Goal: Complete application form

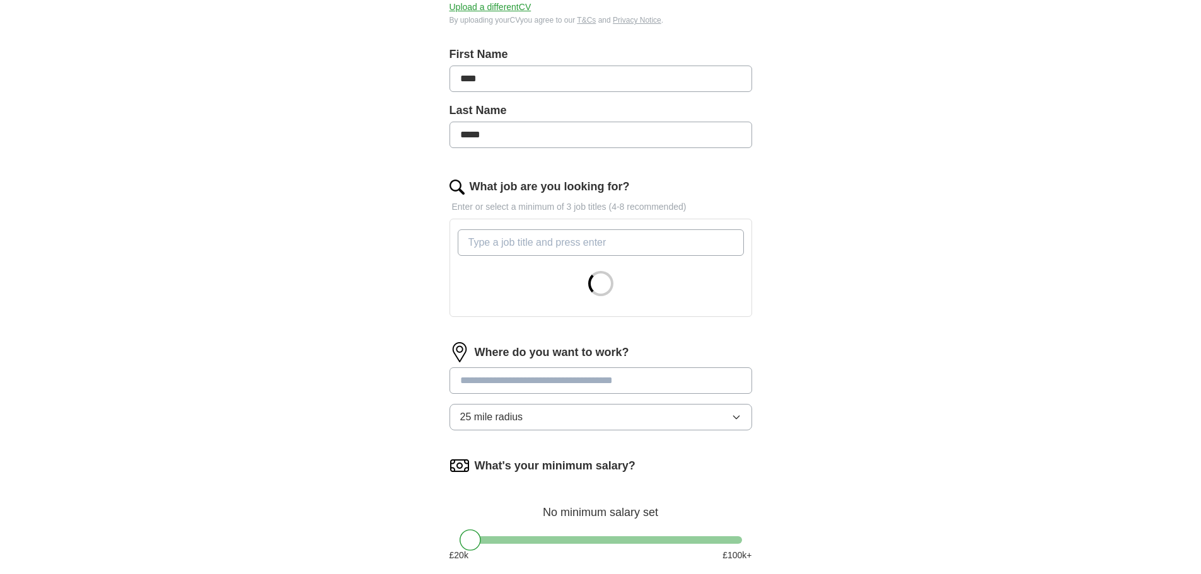
scroll to position [249, 0]
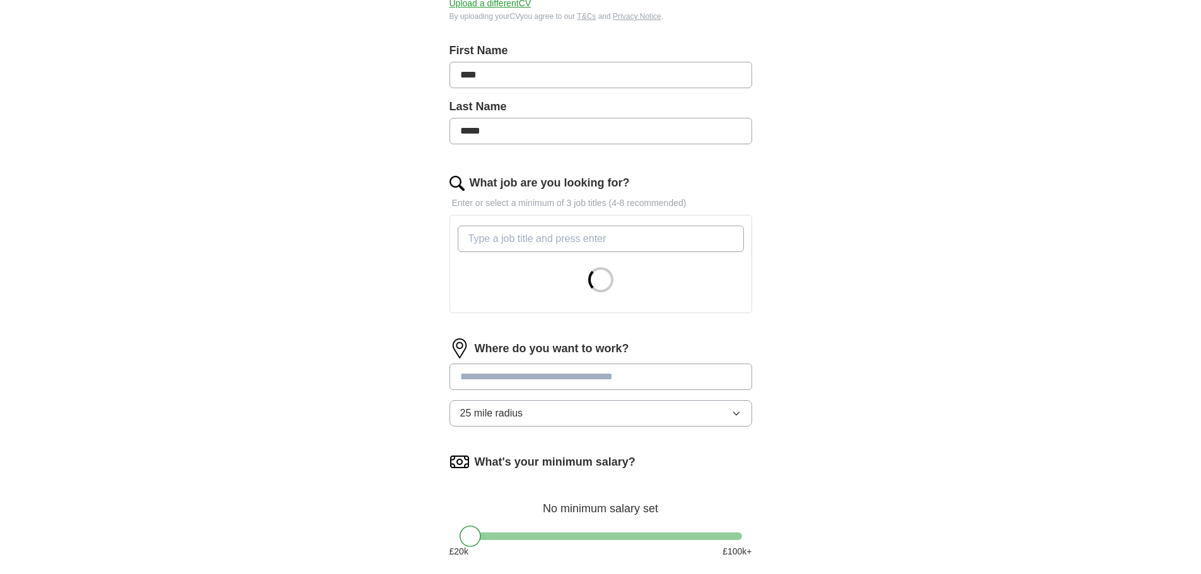
click at [575, 243] on input "What job are you looking for?" at bounding box center [601, 239] width 286 height 26
type input "n"
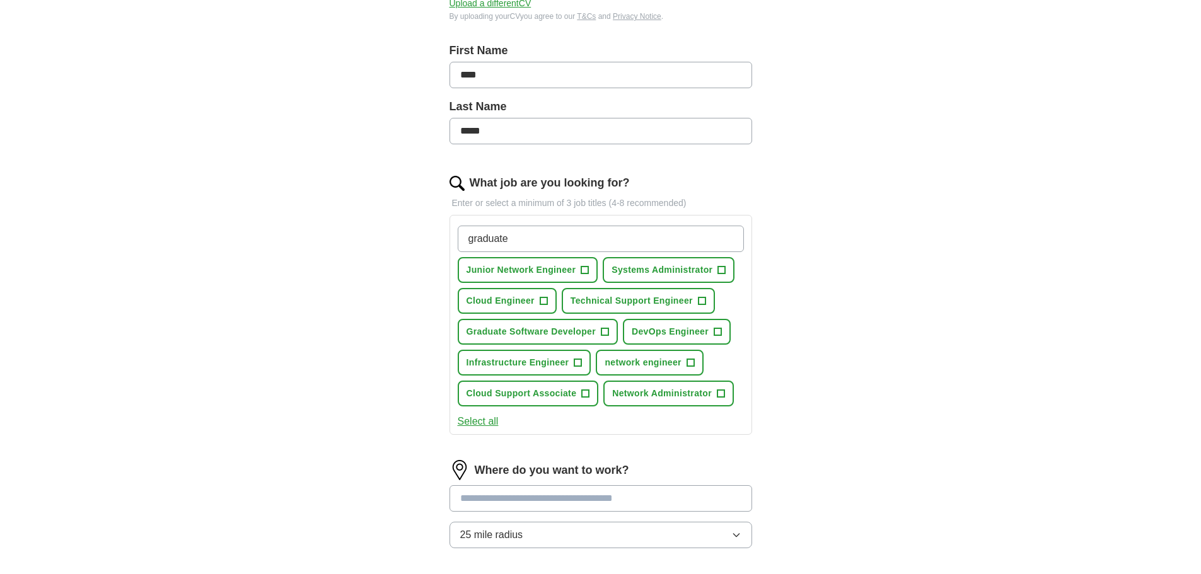
type input "graduate"
click at [572, 270] on span "Junior Network Engineer" at bounding box center [521, 270] width 110 height 13
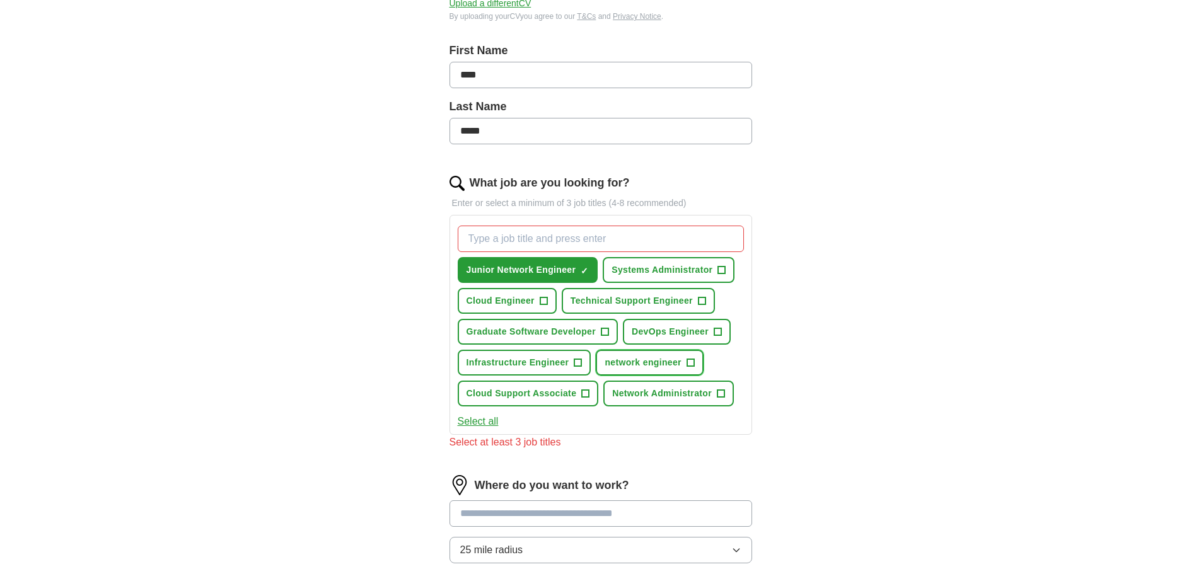
click at [676, 364] on span "network engineer" at bounding box center [643, 362] width 77 height 13
click at [665, 392] on span "Network Administrator" at bounding box center [662, 393] width 100 height 13
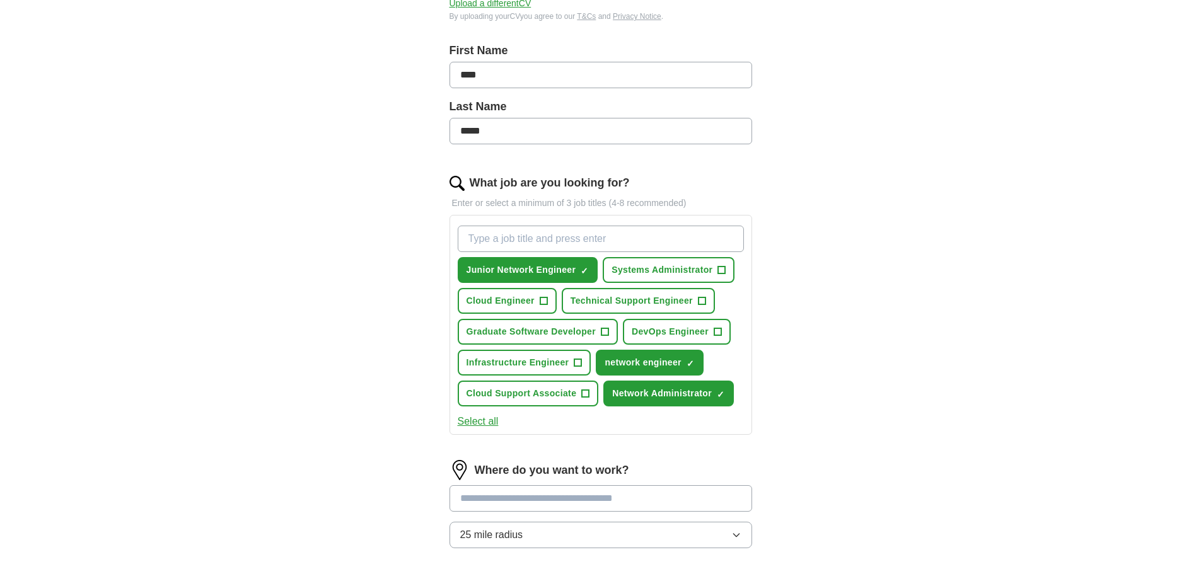
click at [483, 422] on button "Select all" at bounding box center [478, 421] width 41 height 15
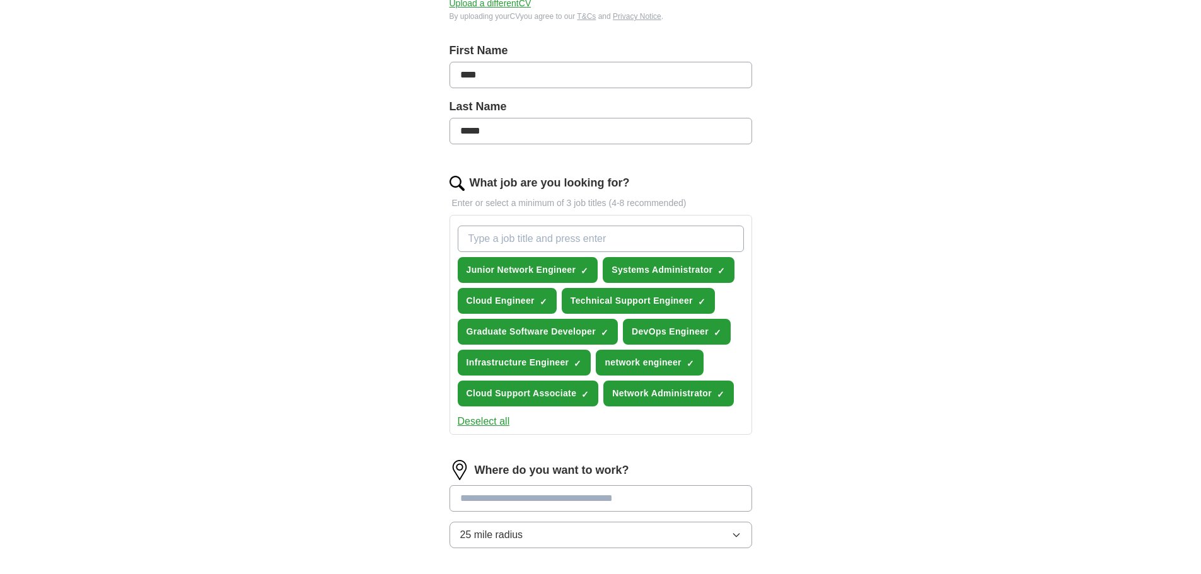
click at [492, 420] on button "Deselect all" at bounding box center [484, 421] width 52 height 15
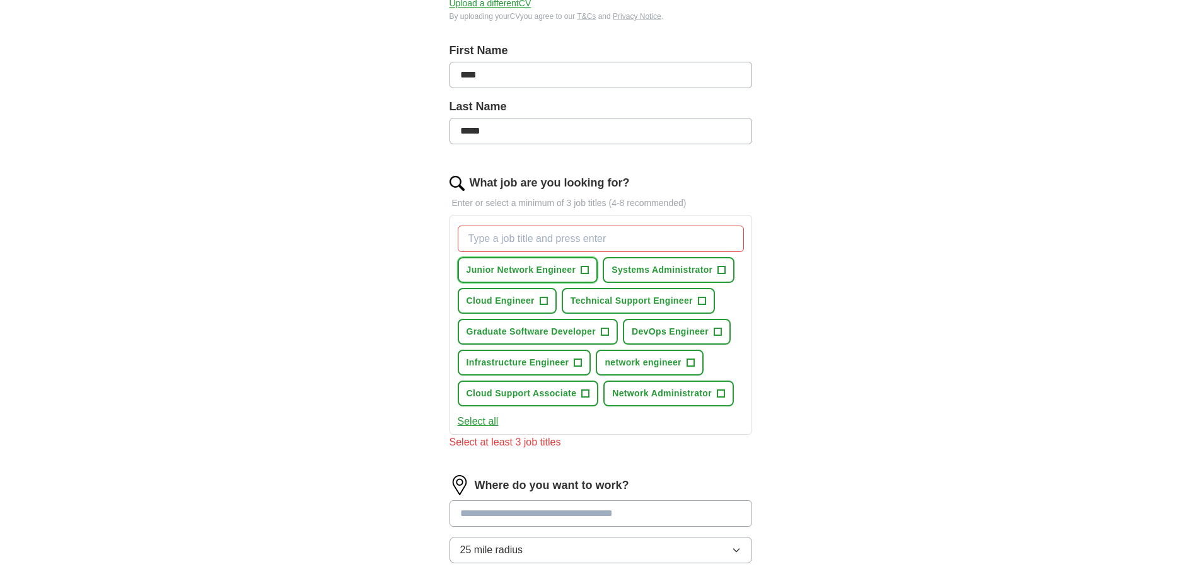
click at [556, 261] on button "Junior Network Engineer +" at bounding box center [528, 270] width 141 height 26
click at [642, 360] on span "network engineer" at bounding box center [643, 362] width 77 height 13
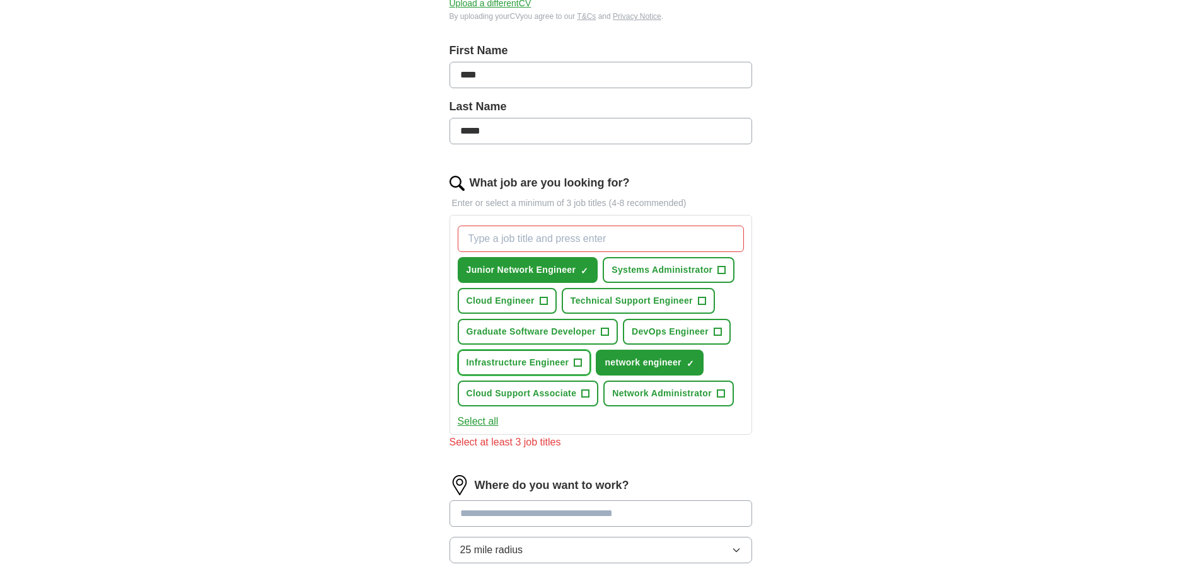
click at [552, 366] on span "Infrastructure Engineer" at bounding box center [517, 362] width 103 height 13
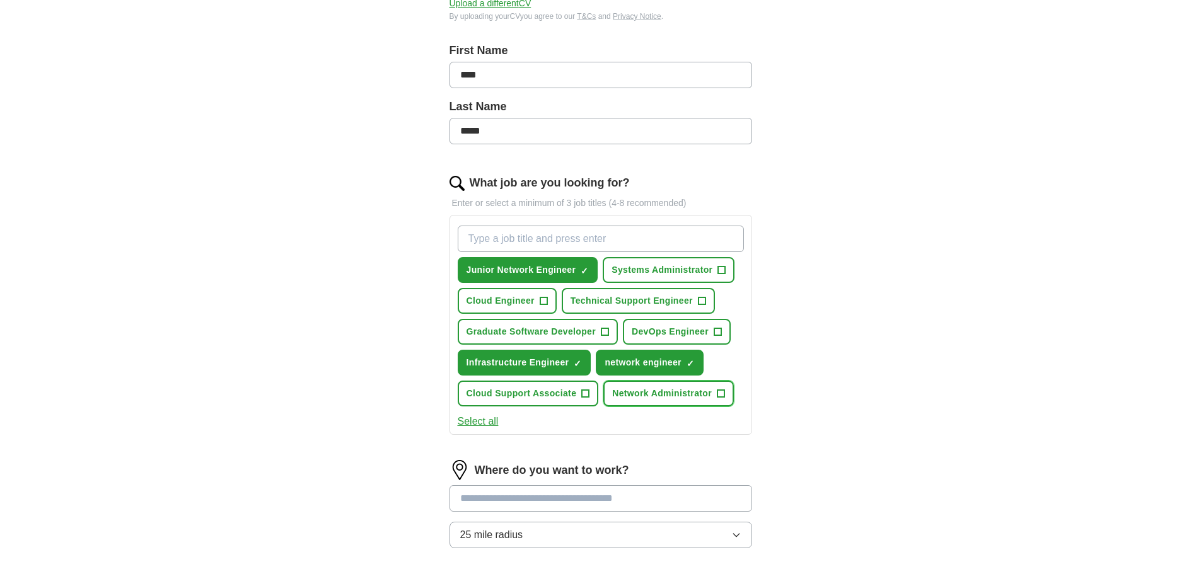
click at [677, 398] on span "Network Administrator" at bounding box center [662, 393] width 100 height 13
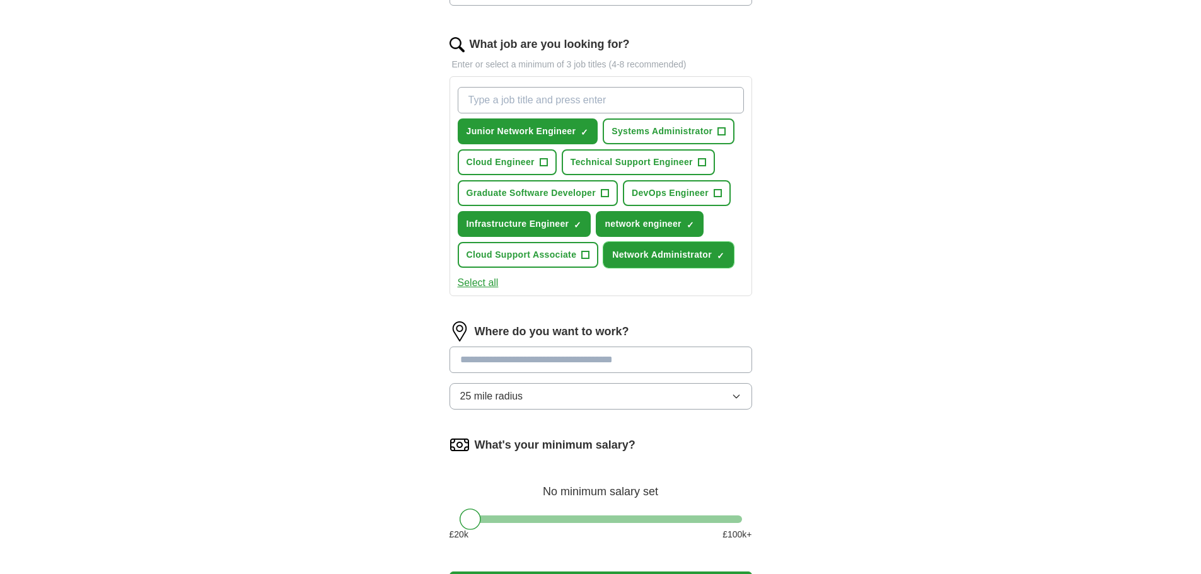
scroll to position [388, 0]
click at [519, 361] on input at bounding box center [600, 359] width 303 height 26
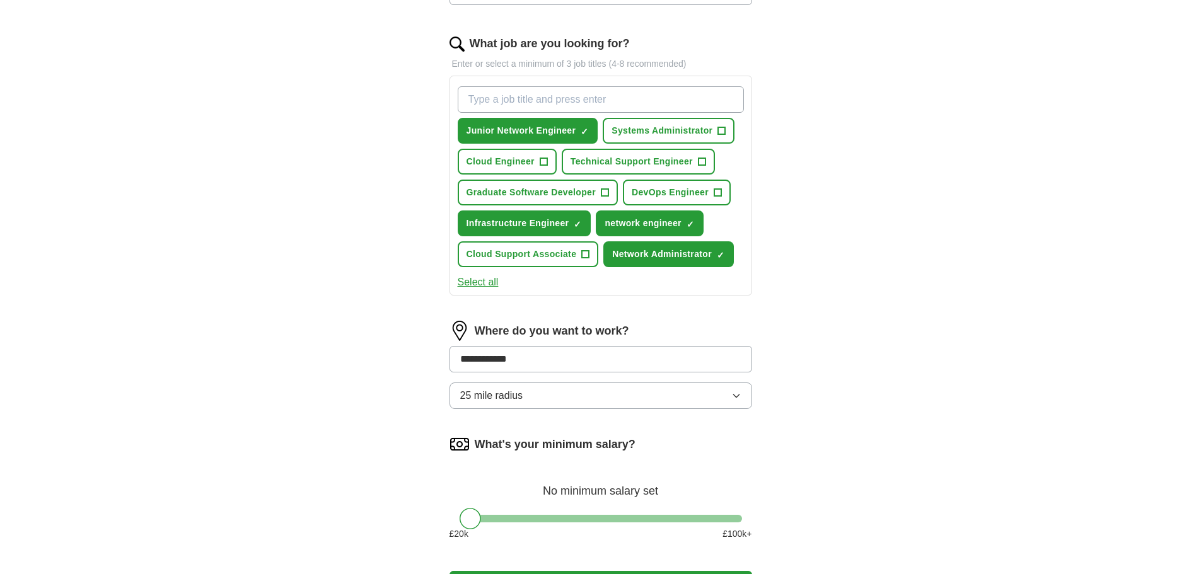
click at [504, 395] on div "**********" at bounding box center [600, 370] width 303 height 98
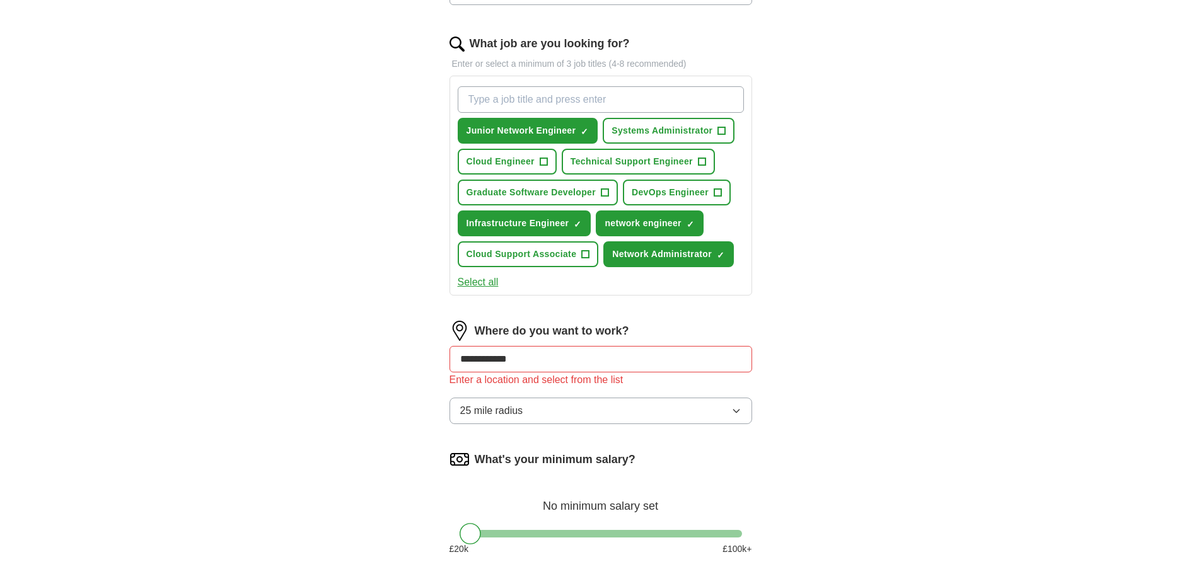
click at [500, 410] on span "25 mile radius" at bounding box center [491, 410] width 63 height 15
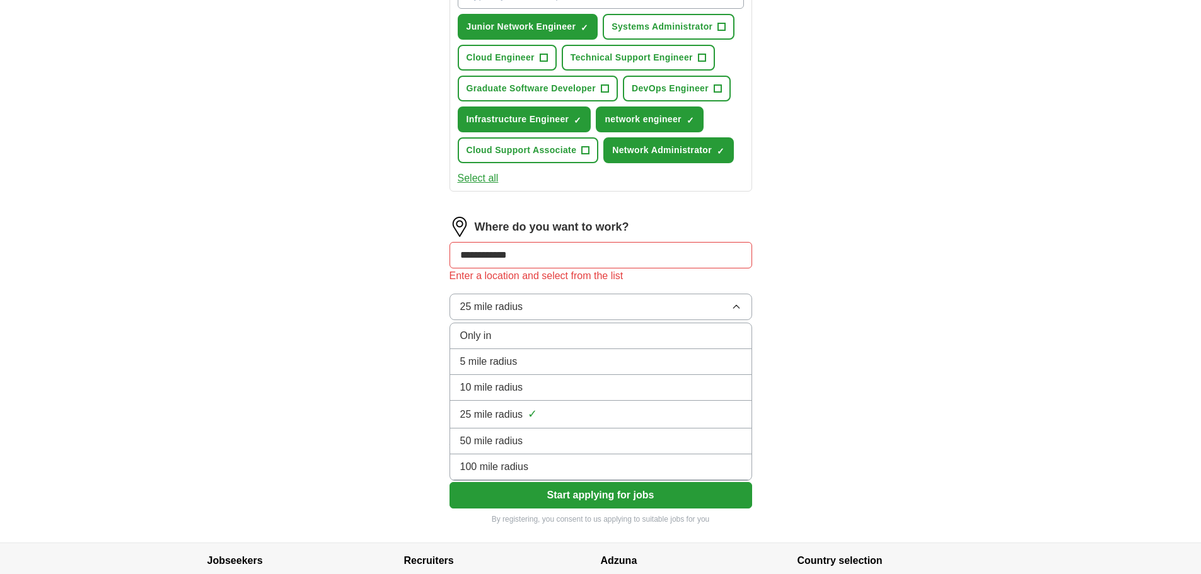
scroll to position [495, 0]
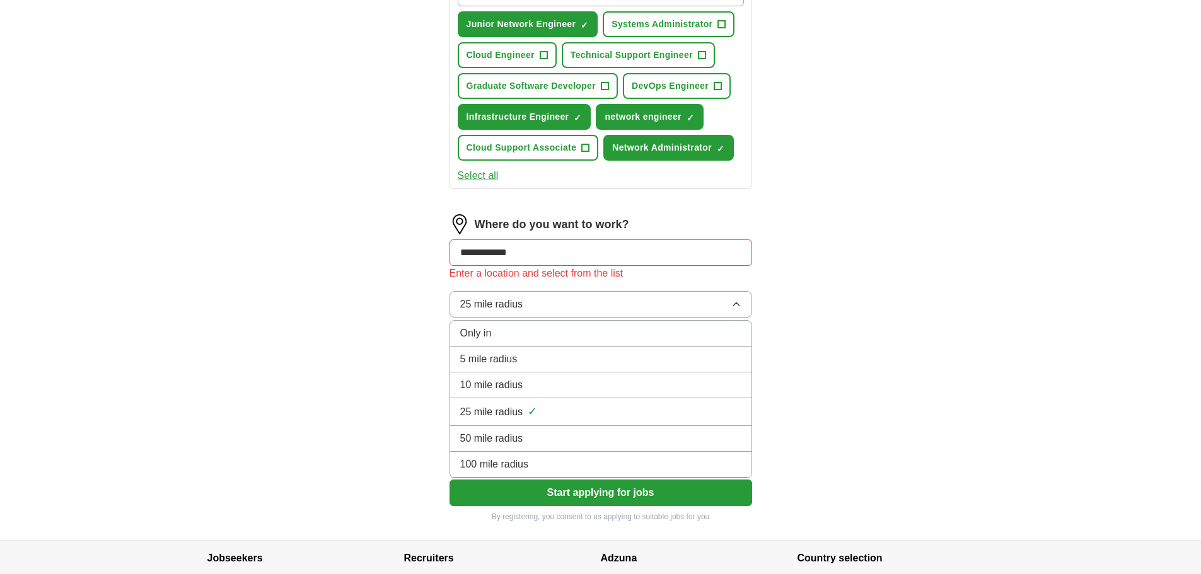
click at [522, 463] on span "100 mile radius" at bounding box center [494, 464] width 69 height 15
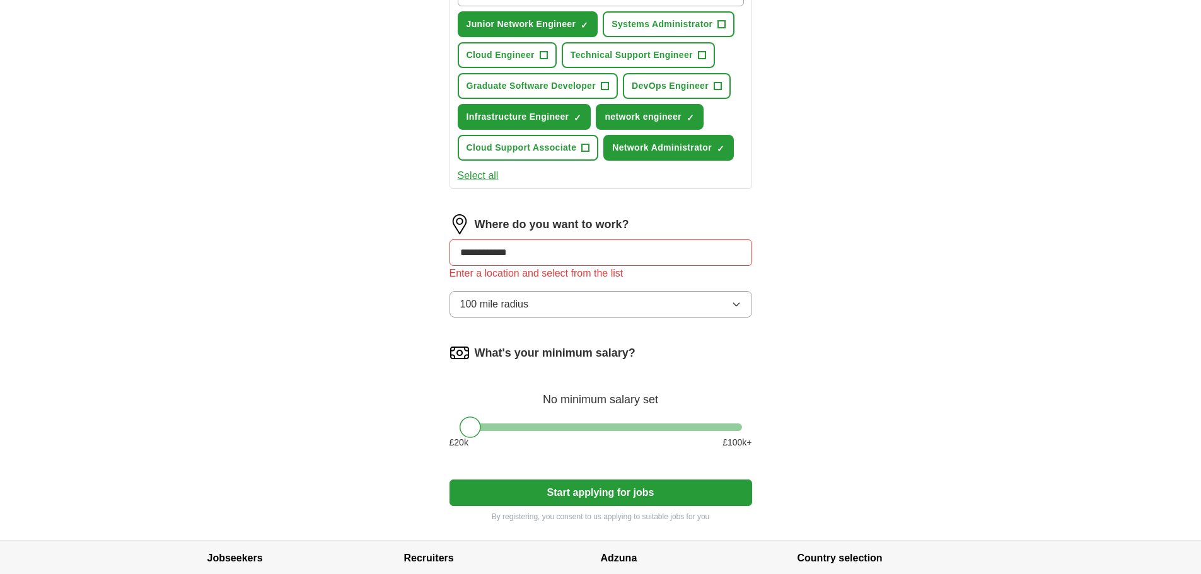
click at [553, 248] on input "**********" at bounding box center [600, 253] width 303 height 26
type input "******"
type input "*******"
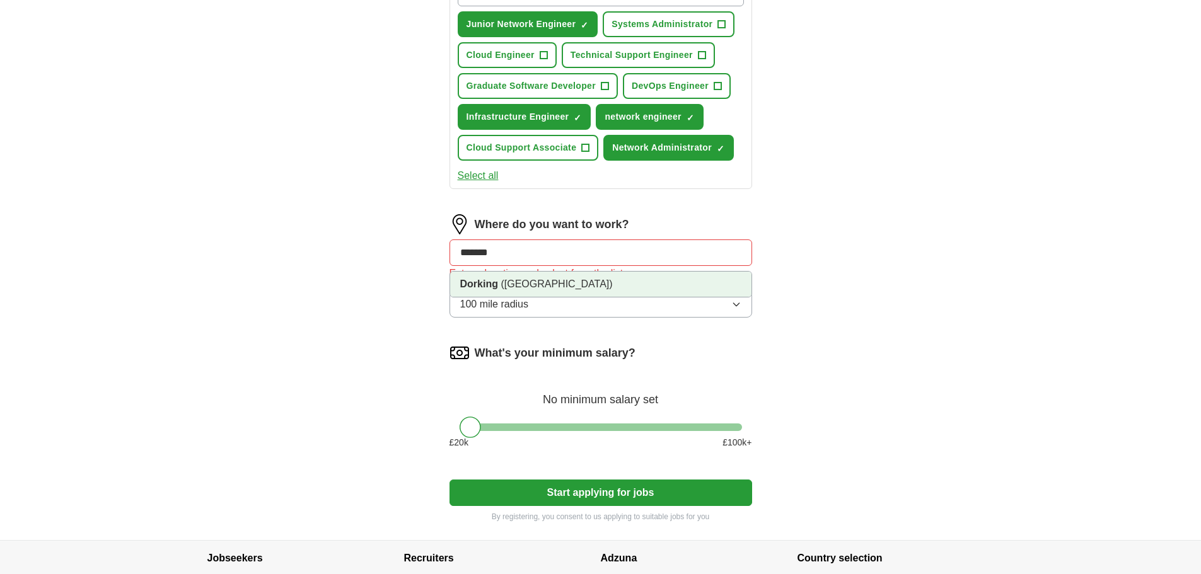
click at [512, 285] on span "([GEOGRAPHIC_DATA])" at bounding box center [557, 284] width 112 height 11
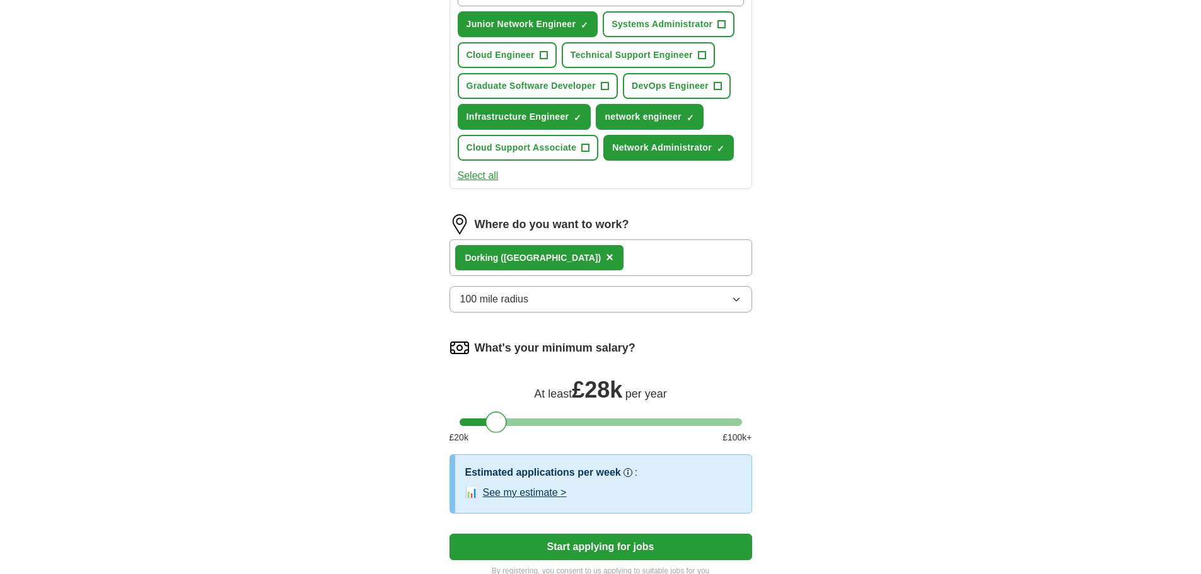
drag, startPoint x: 474, startPoint y: 424, endPoint x: 500, endPoint y: 422, distance: 25.9
click at [500, 422] on div at bounding box center [495, 422] width 21 height 21
drag, startPoint x: 500, startPoint y: 422, endPoint x: 507, endPoint y: 422, distance: 7.6
click at [507, 422] on div at bounding box center [502, 422] width 21 height 21
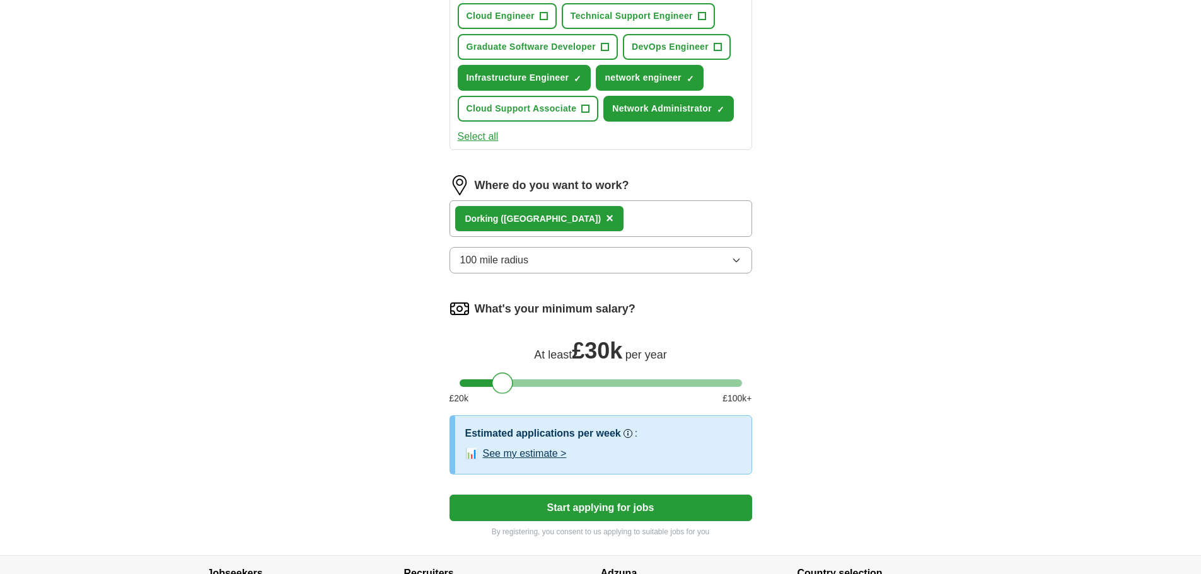
scroll to position [538, 0]
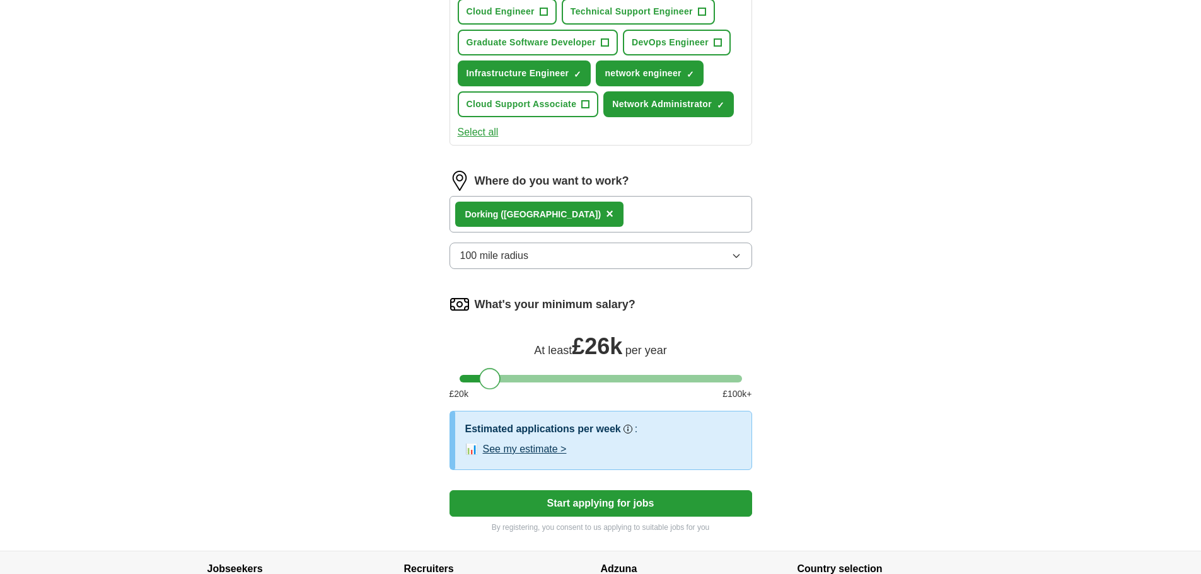
drag, startPoint x: 502, startPoint y: 378, endPoint x: 488, endPoint y: 381, distance: 14.2
click at [488, 381] on div at bounding box center [489, 378] width 21 height 21
click at [536, 445] on button "See my estimate >" at bounding box center [525, 449] width 84 height 15
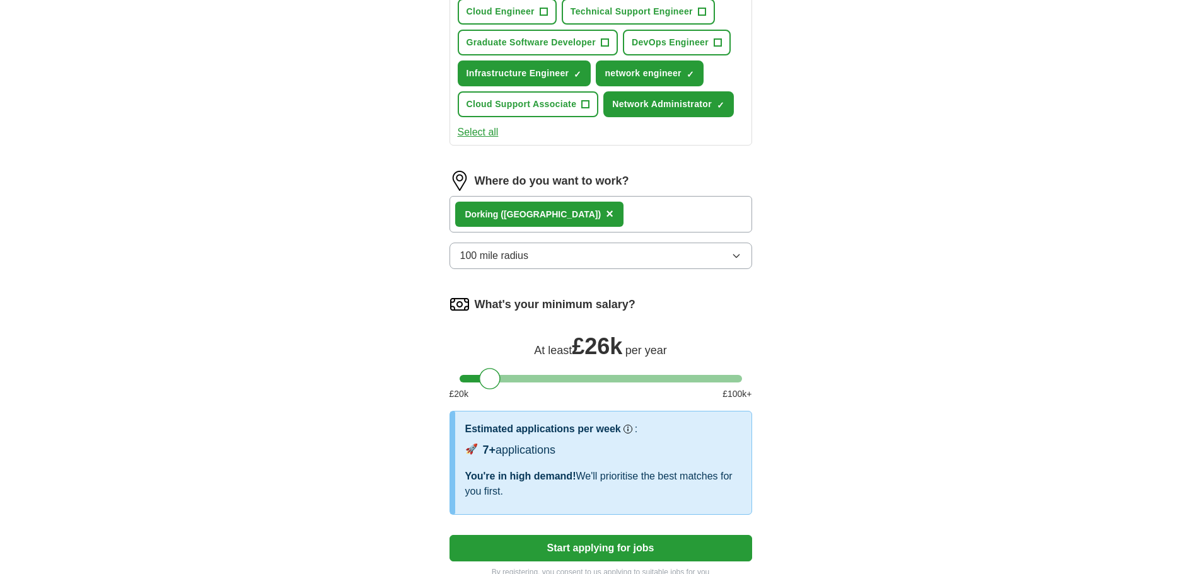
click at [611, 545] on button "Start applying for jobs" at bounding box center [600, 548] width 303 height 26
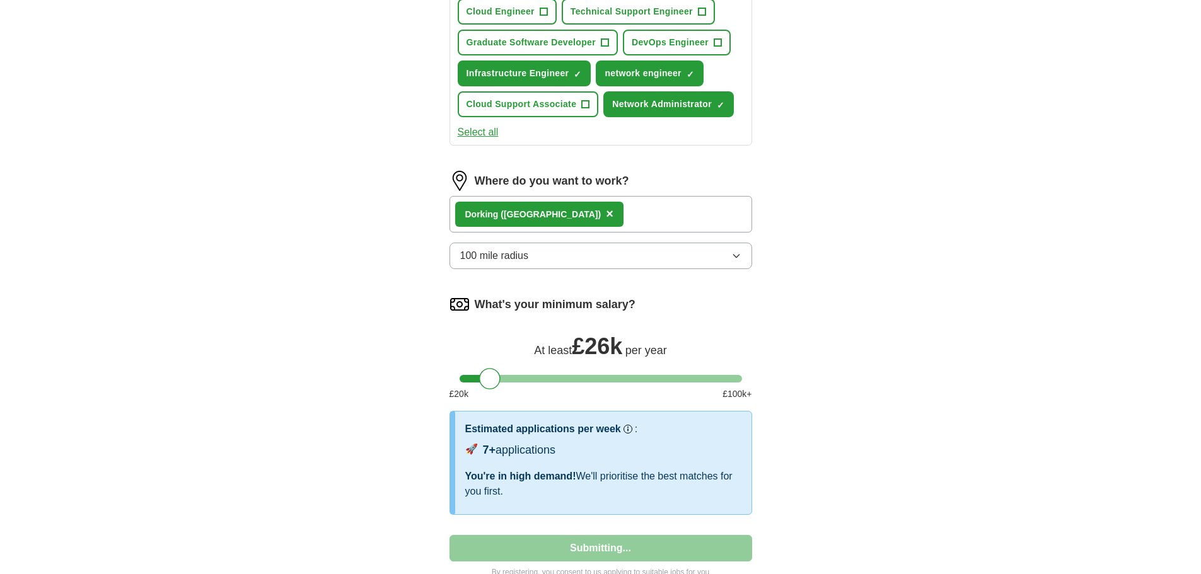
select select "**"
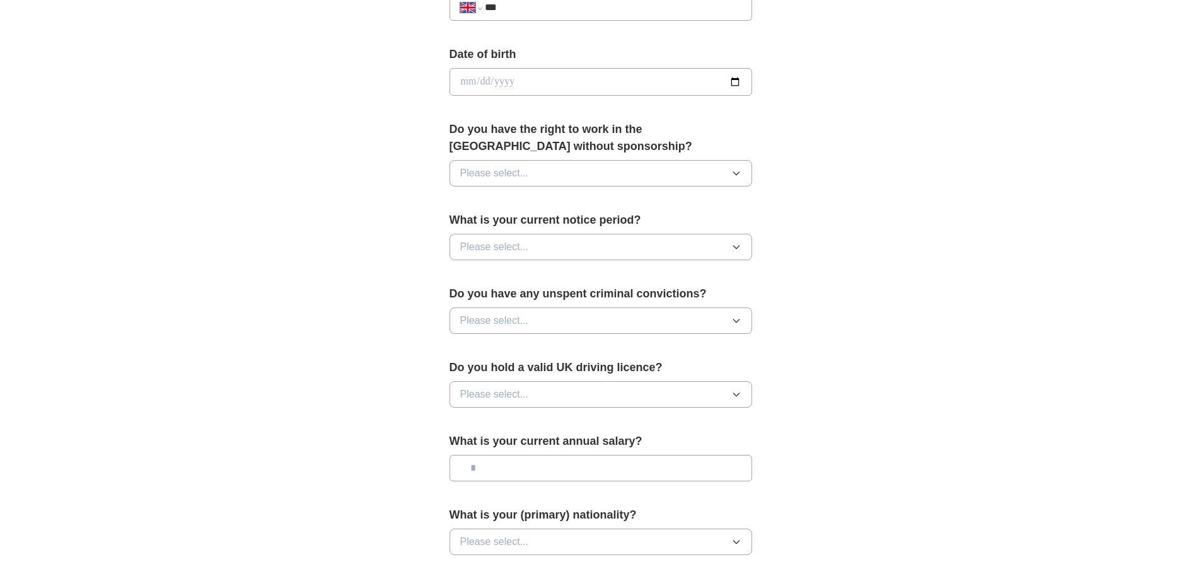
scroll to position [0, 0]
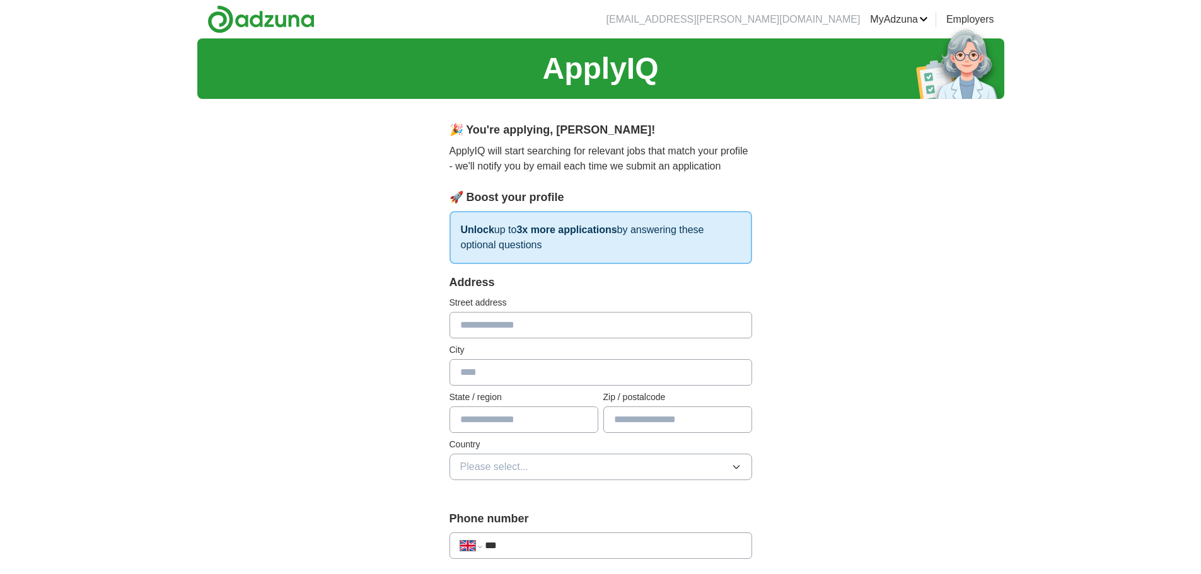
click at [506, 328] on input "text" at bounding box center [600, 325] width 303 height 26
type input "**********"
type input "*******"
type input "******"
type input "*******"
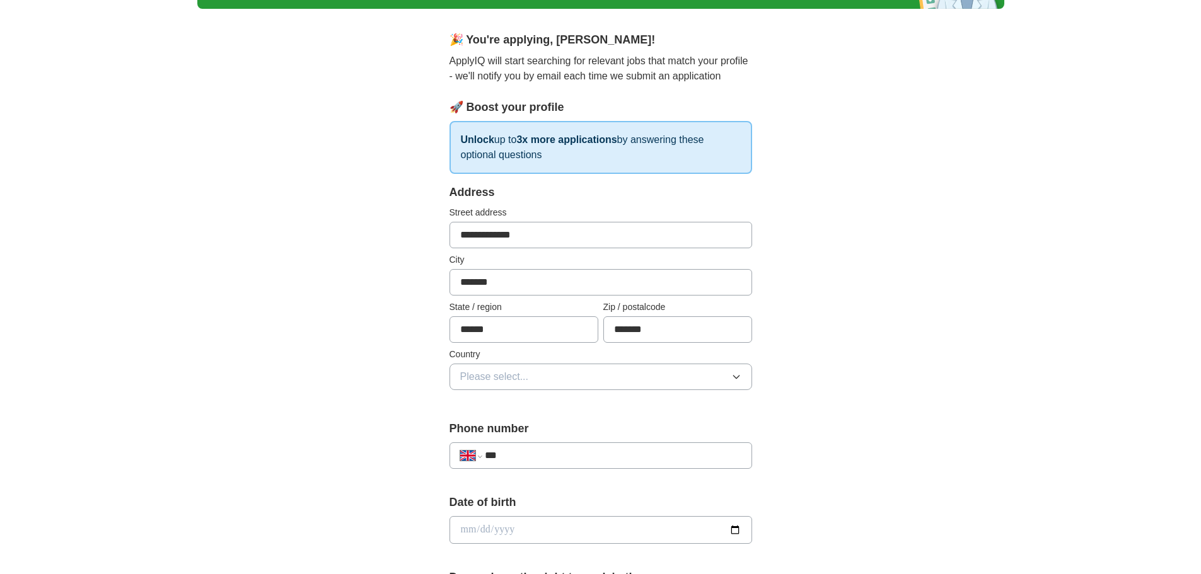
scroll to position [91, 0]
click at [529, 369] on button "Please select..." at bounding box center [600, 376] width 303 height 26
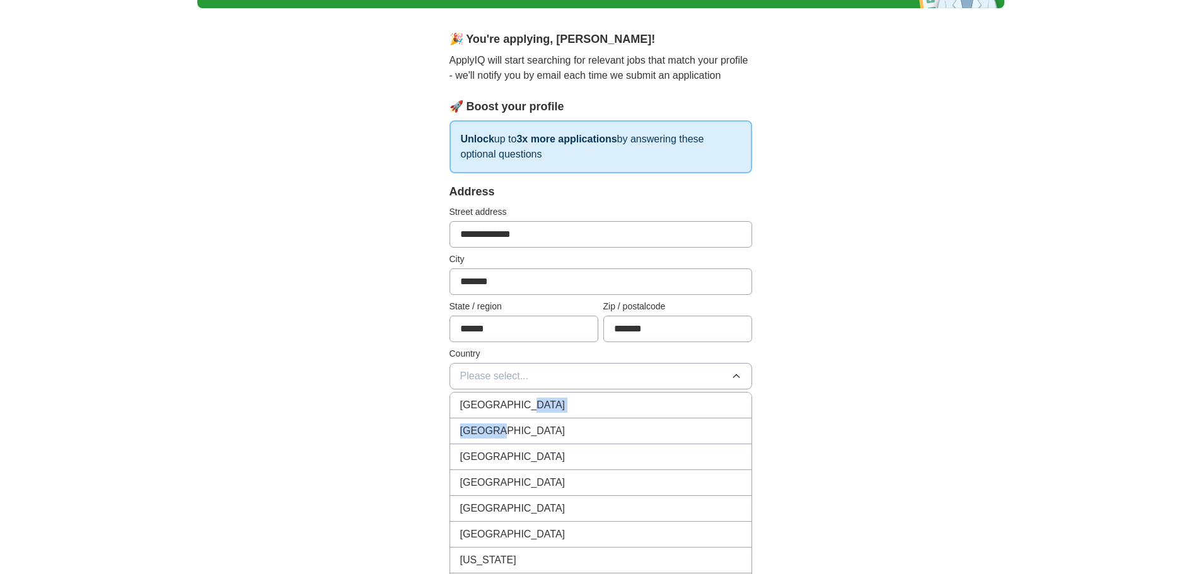
drag, startPoint x: 494, startPoint y: 425, endPoint x: 518, endPoint y: 406, distance: 30.5
click at [518, 406] on ul "[GEOGRAPHIC_DATA] [GEOGRAPHIC_DATA] [GEOGRAPHIC_DATA] [GEOGRAPHIC_DATA] [GEOGRA…" at bounding box center [600, 518] width 303 height 252
click at [518, 406] on span "[GEOGRAPHIC_DATA]" at bounding box center [512, 405] width 105 height 15
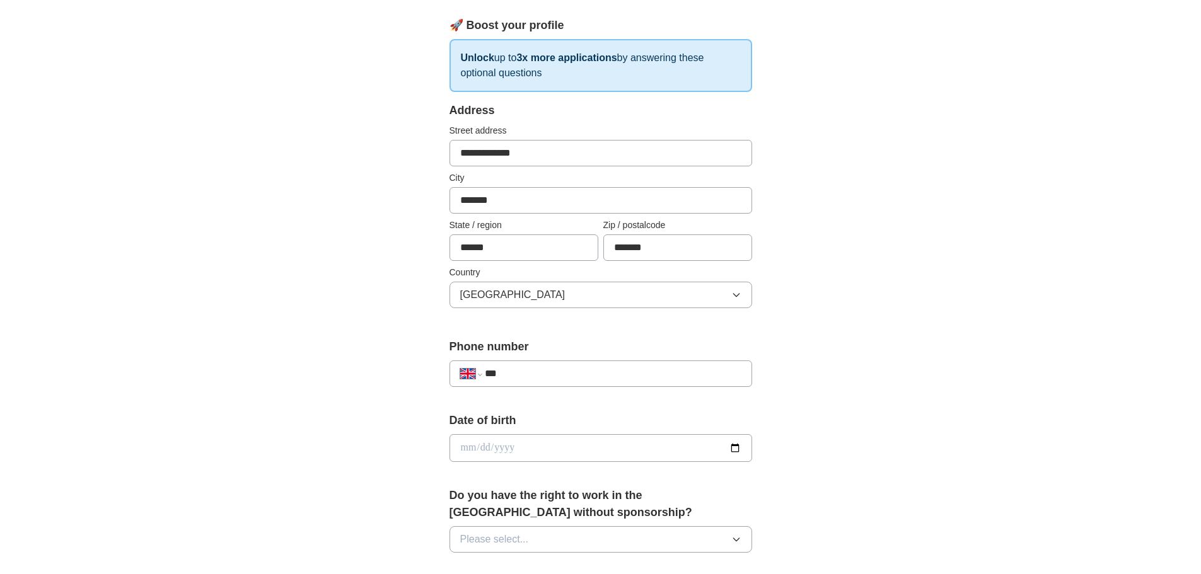
scroll to position [175, 0]
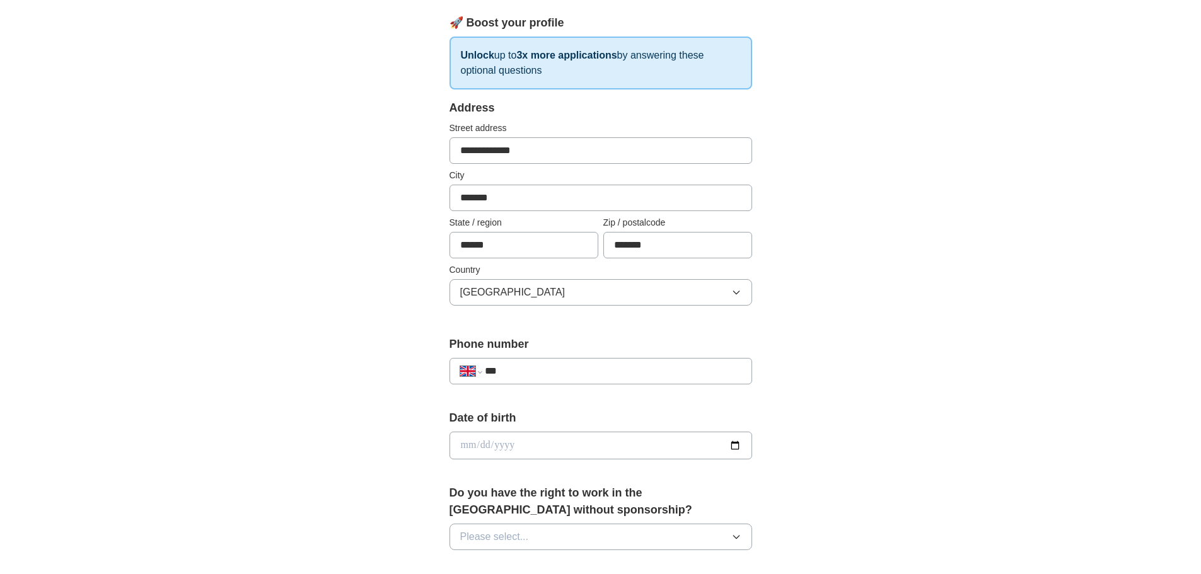
click at [552, 374] on input "***" at bounding box center [613, 371] width 256 height 15
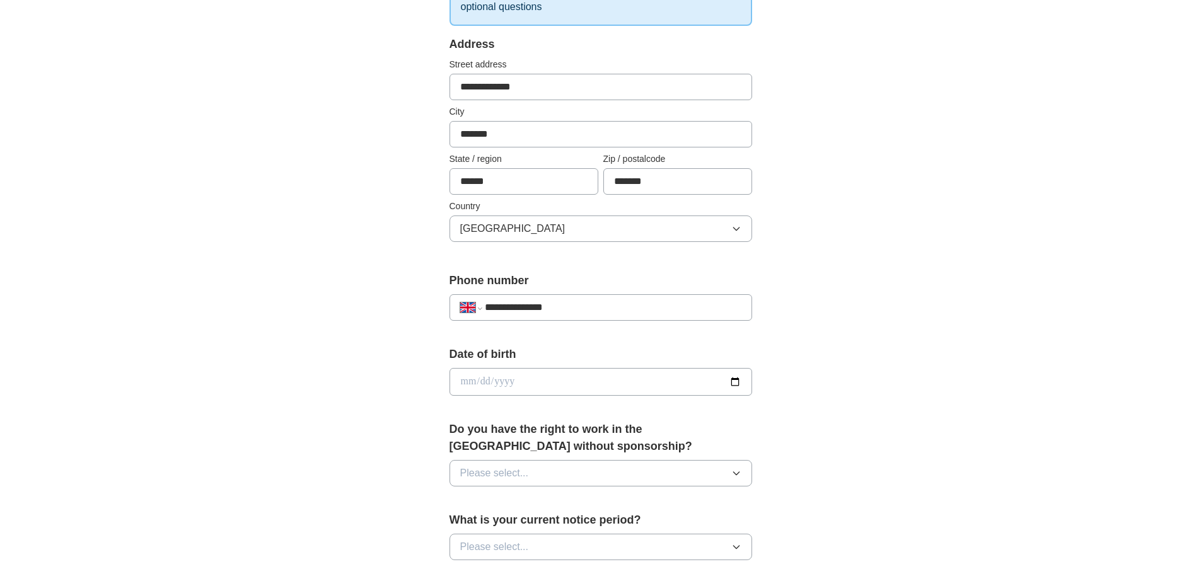
scroll to position [246, 0]
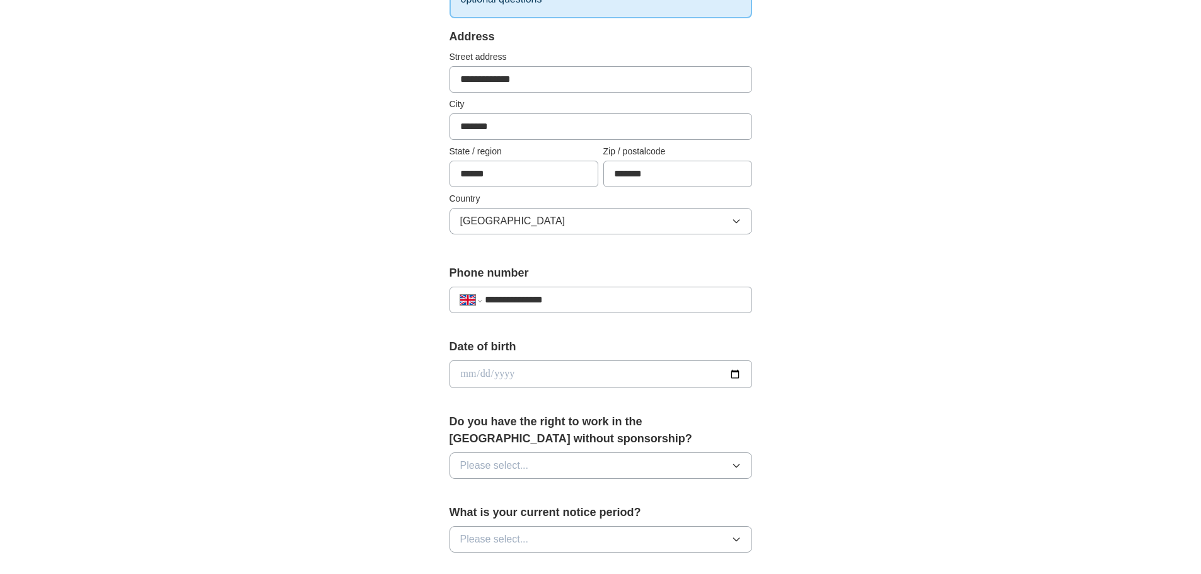
type input "**********"
click at [522, 374] on input "date" at bounding box center [600, 375] width 303 height 28
type input "**********"
click at [516, 468] on span "Please select..." at bounding box center [494, 465] width 69 height 15
click at [480, 501] on div "Yes" at bounding box center [600, 494] width 281 height 15
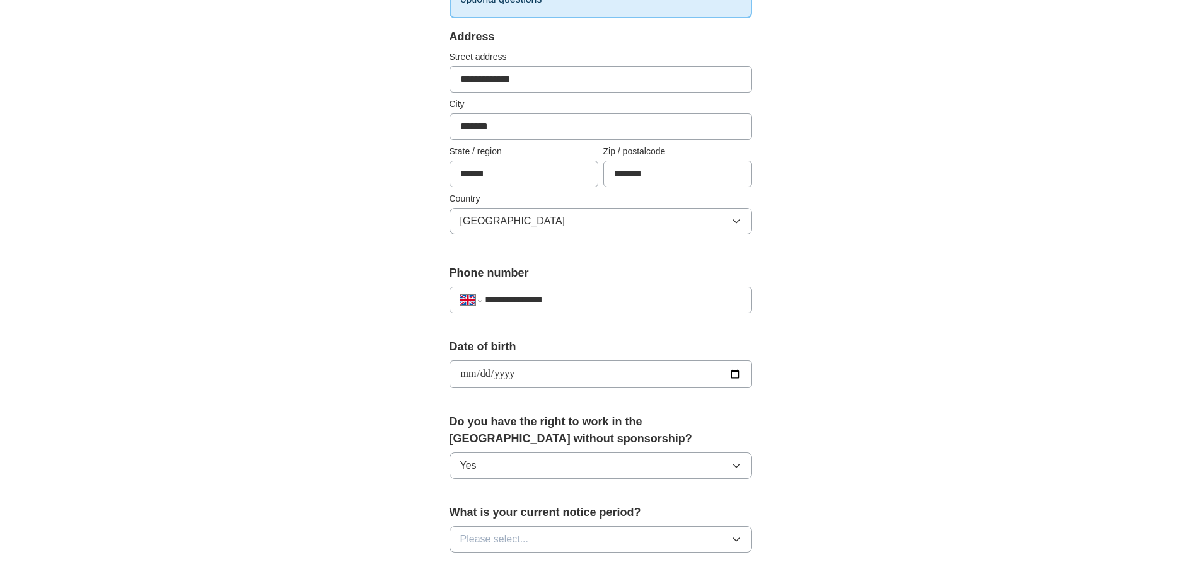
click at [501, 536] on span "Please select..." at bounding box center [494, 539] width 69 height 15
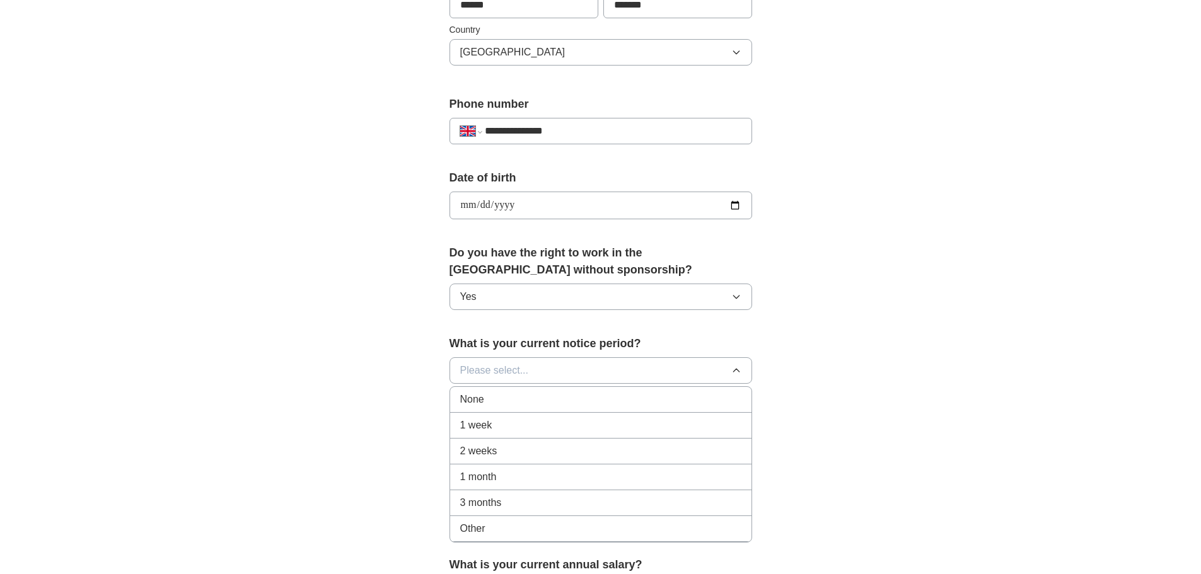
scroll to position [417, 0]
click at [494, 394] on div "None" at bounding box center [600, 397] width 281 height 15
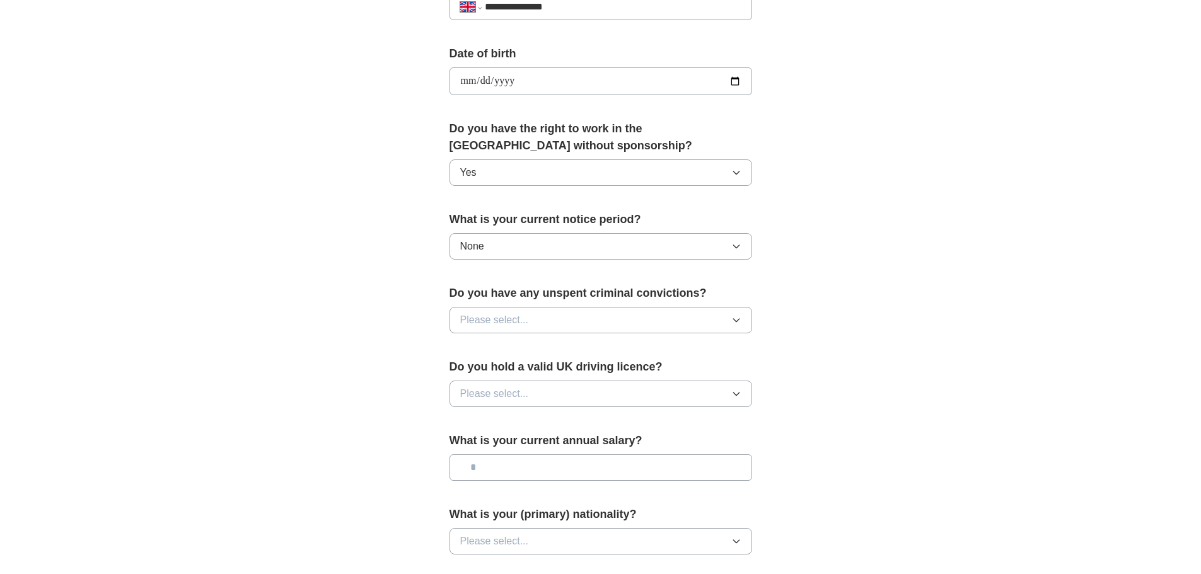
scroll to position [544, 0]
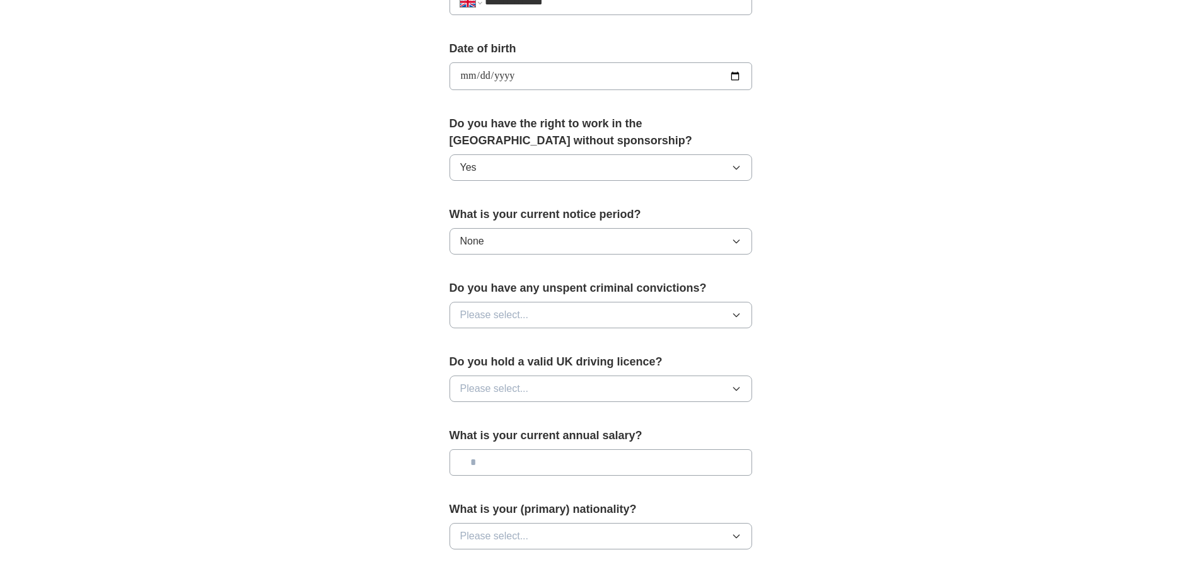
click at [572, 318] on button "Please select..." at bounding box center [600, 315] width 303 height 26
click at [511, 364] on div "No" at bounding box center [600, 369] width 281 height 15
click at [511, 392] on span "Please select..." at bounding box center [494, 388] width 69 height 15
click at [497, 428] on li "Yes" at bounding box center [600, 418] width 301 height 26
click at [525, 462] on input "text" at bounding box center [600, 462] width 303 height 26
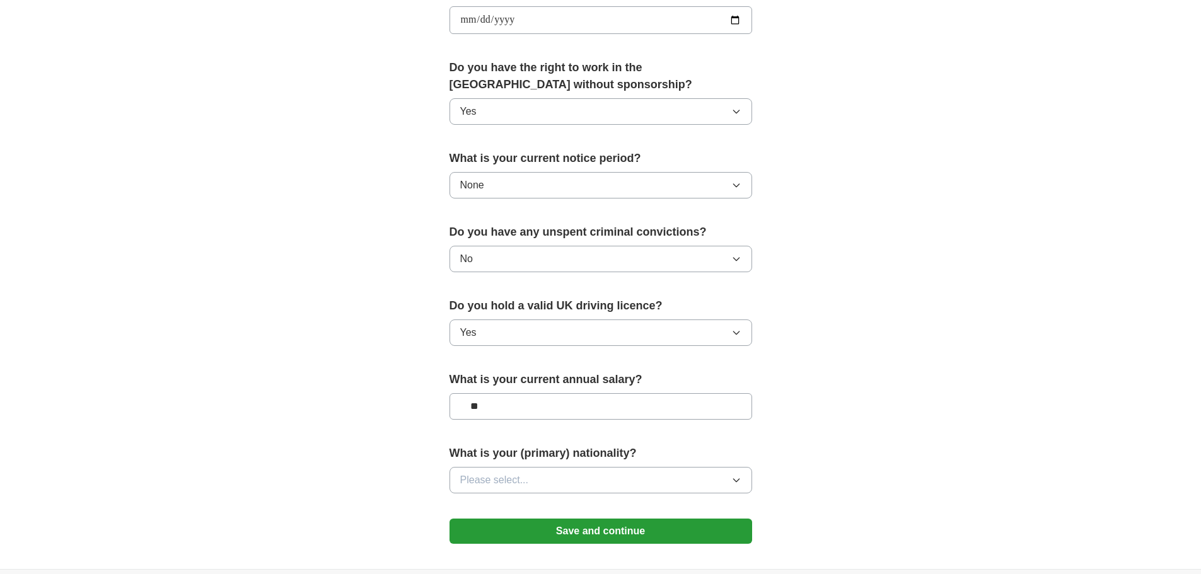
scroll to position [601, 0]
type input "**"
click at [502, 487] on button "Please select..." at bounding box center [600, 479] width 303 height 26
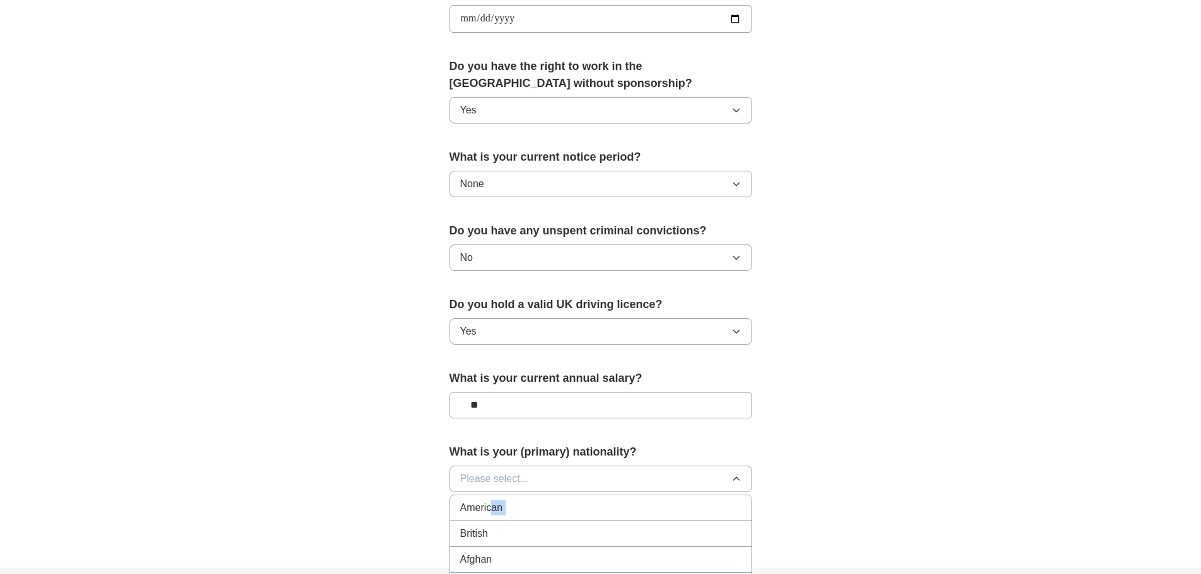
drag, startPoint x: 494, startPoint y: 518, endPoint x: 463, endPoint y: 542, distance: 39.1
click at [463, 542] on li "British" at bounding box center [600, 534] width 301 height 26
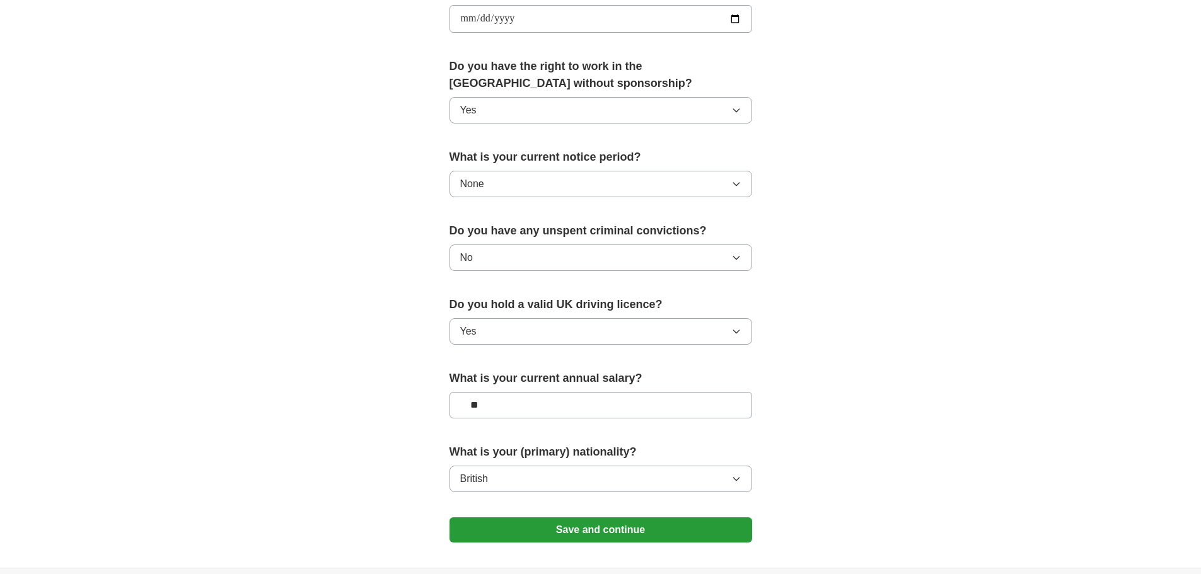
click at [521, 526] on button "Save and continue" at bounding box center [600, 530] width 303 height 25
